Goal: Navigation & Orientation: Find specific page/section

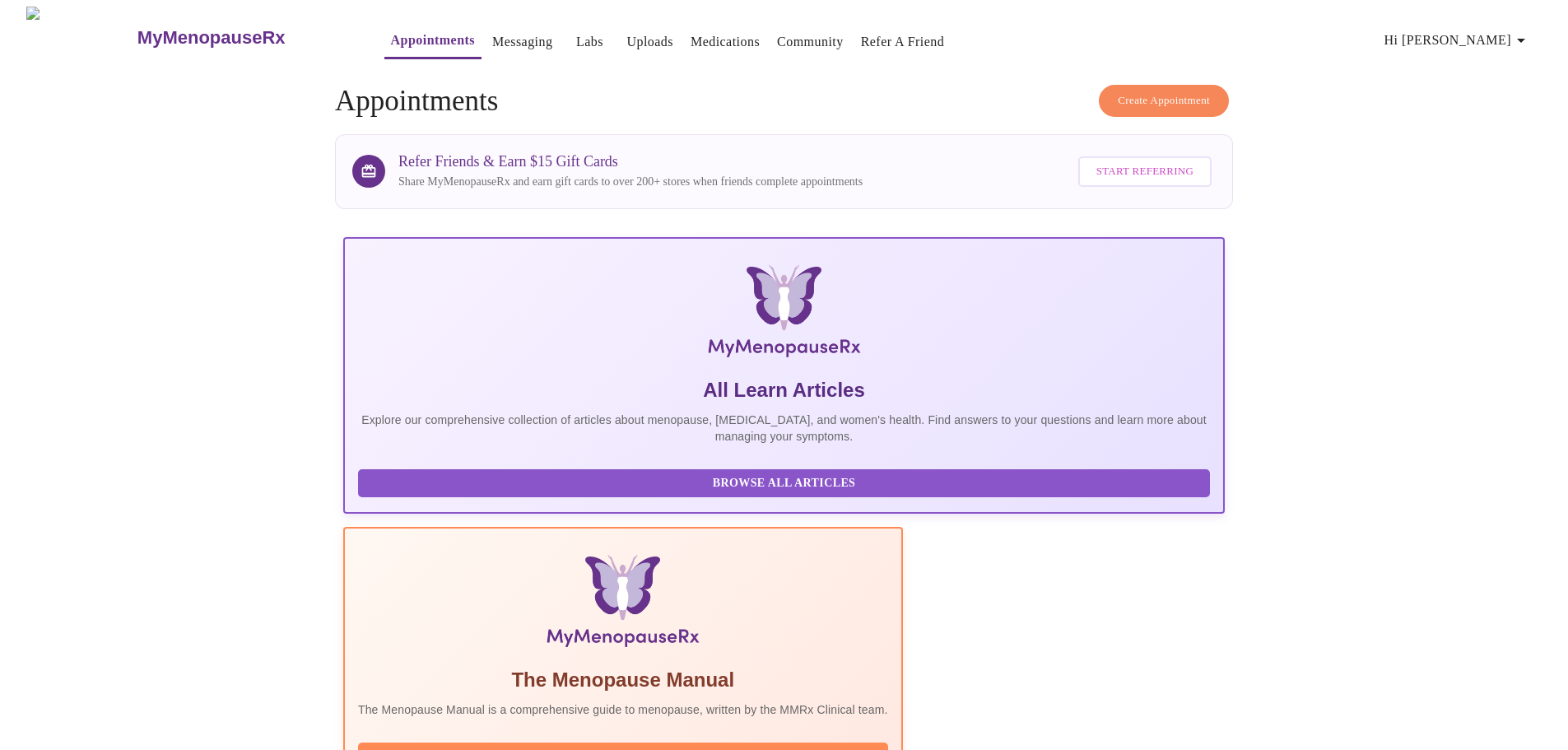
click at [138, 29] on h3 "MyMenopauseRx" at bounding box center [212, 38] width 148 height 21
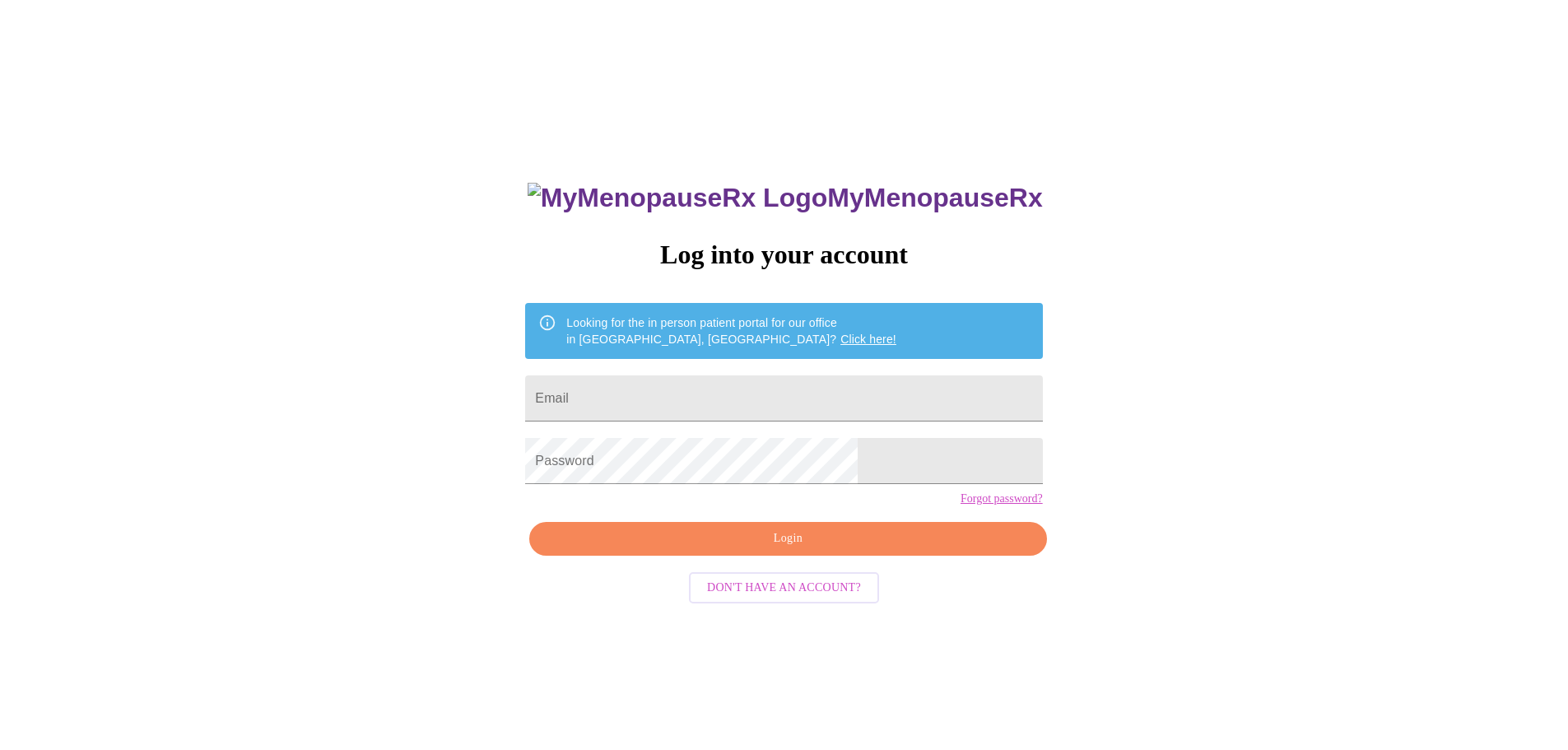
click at [189, 28] on div "MyMenopauseRx Log into your account Looking for the in person patient portal fo…" at bounding box center [784, 456] width 1555 height 900
click at [709, 407] on input "Email" at bounding box center [784, 399] width 516 height 46
type input "[EMAIL_ADDRESS][DOMAIN_NAME]"
click at [738, 586] on div "MyMenopauseRx Log into your account Looking for the in person patient portal fo…" at bounding box center [783, 531] width 549 height 750
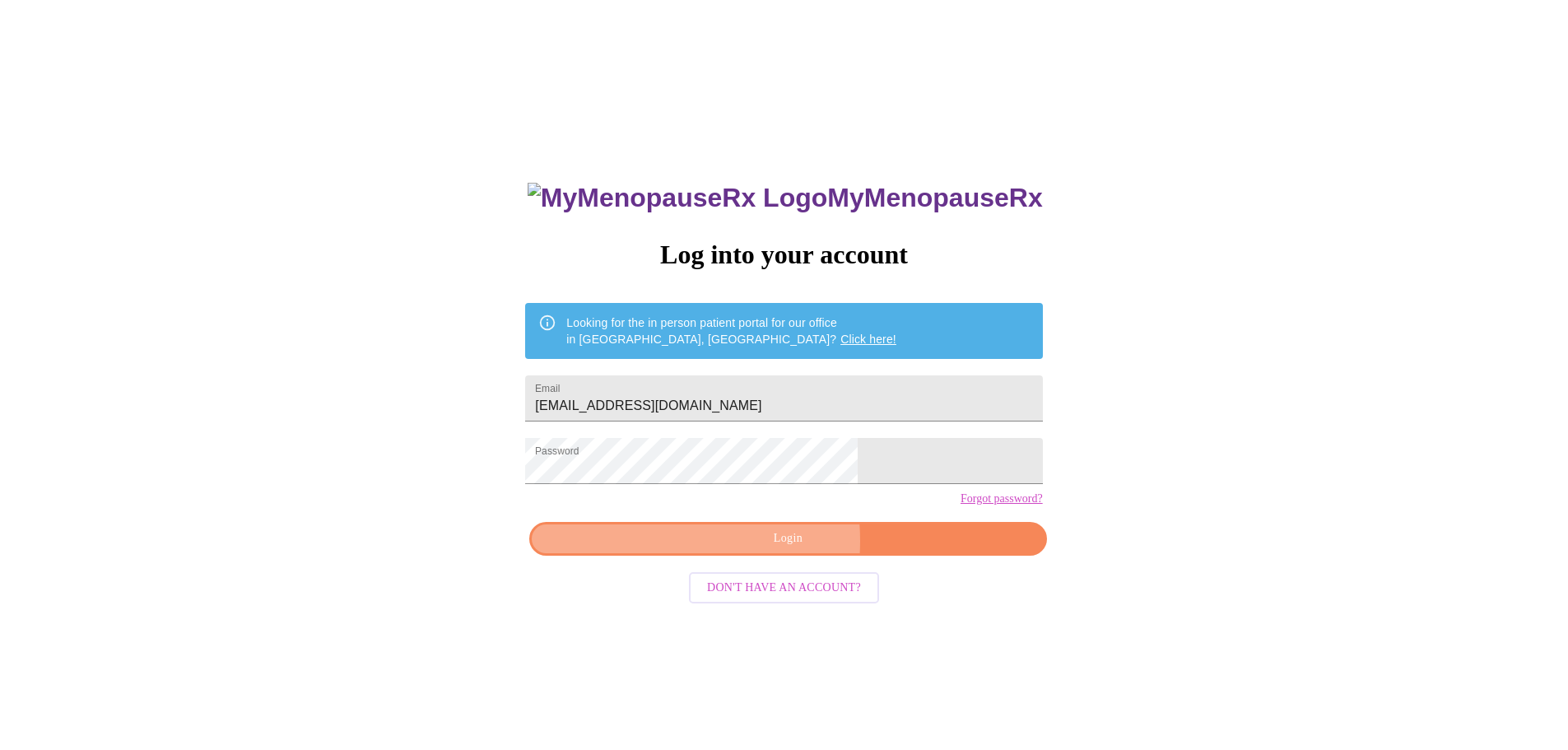
click at [732, 549] on span "Login" at bounding box center [787, 538] width 479 height 21
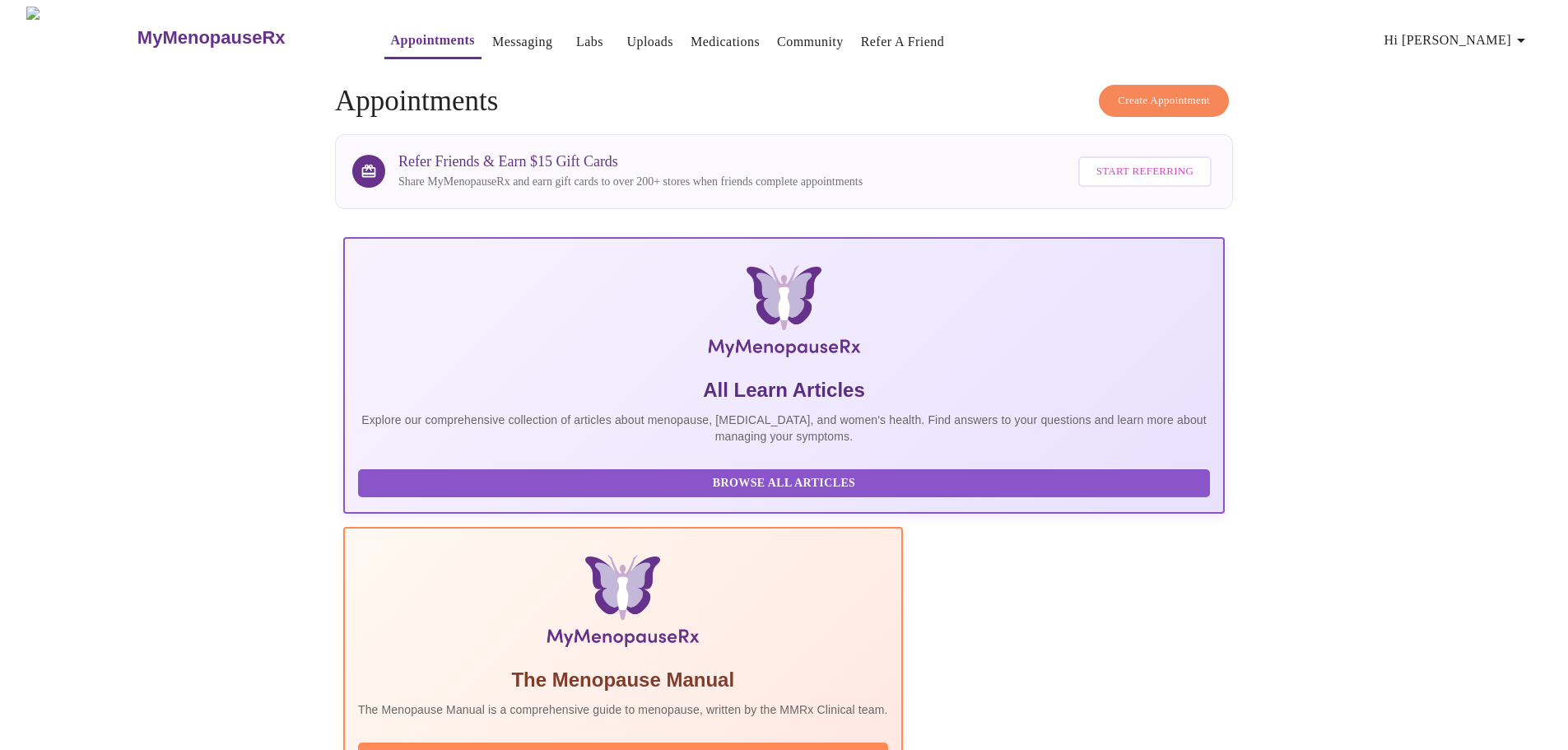
click at [142, 34] on h3 "MyMenopauseRx" at bounding box center [212, 38] width 148 height 21
click at [142, 27] on h3 "MyMenopauseRx" at bounding box center [212, 38] width 148 height 21
click at [576, 39] on link "Labs" at bounding box center [590, 42] width 27 height 23
